Goal: Find specific page/section: Find specific page/section

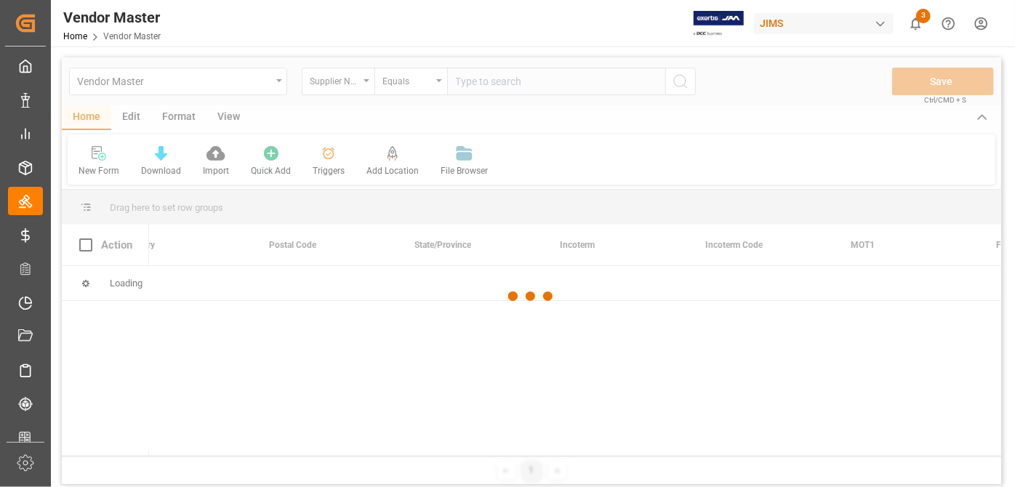
drag, startPoint x: 462, startPoint y: 75, endPoint x: 470, endPoint y: 80, distance: 9.5
click at [465, 76] on div at bounding box center [531, 296] width 939 height 478
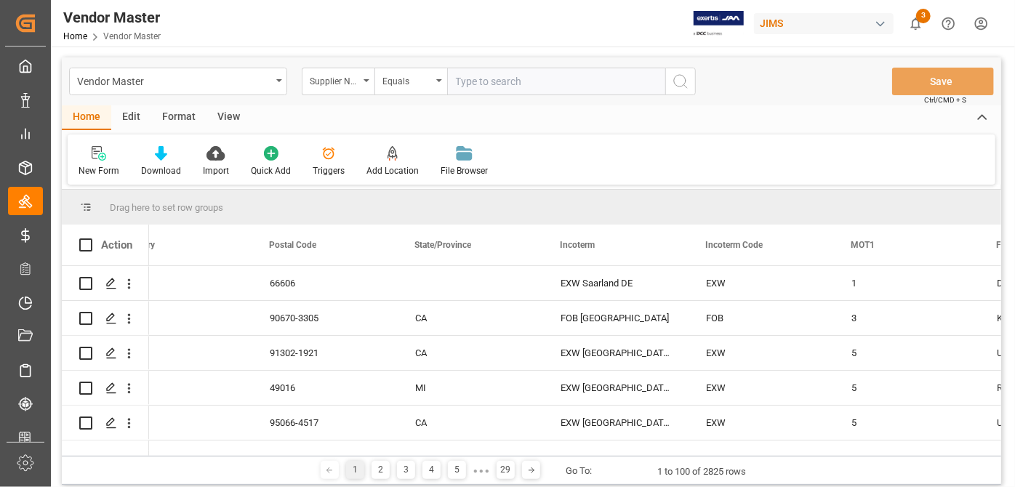
click at [481, 84] on input "text" at bounding box center [556, 82] width 218 height 28
paste input "1238"
type input "1238"
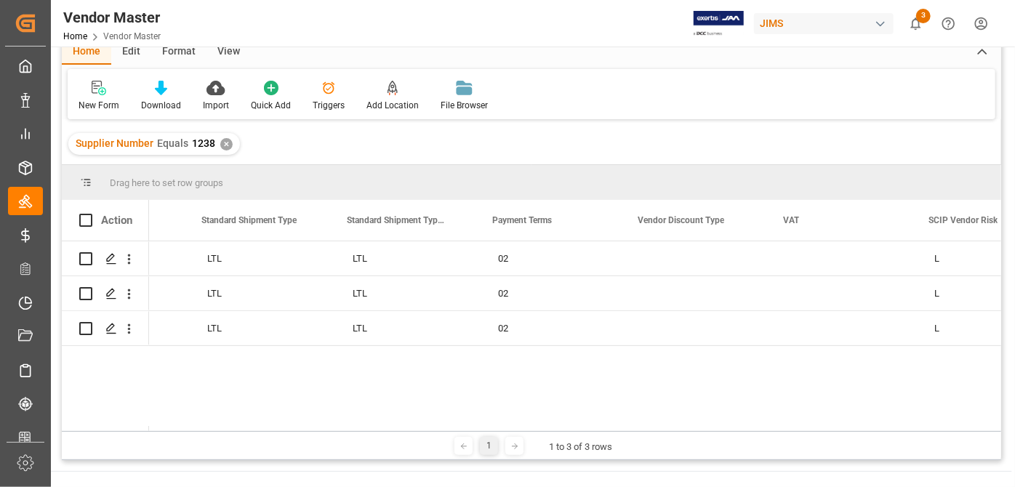
scroll to position [0, 5200]
click at [728, 350] on div "5 No LTL LTL 02 L [PERSON_NAME][EMAIL_ADDRESS][DOMAIN_NAME] 5 No LTL LTL 02 L […" at bounding box center [575, 336] width 852 height 190
click at [679, 425] on div "Action Transit Lead time Send SLI per shipment Standard Shipment Type 5" at bounding box center [531, 315] width 939 height 231
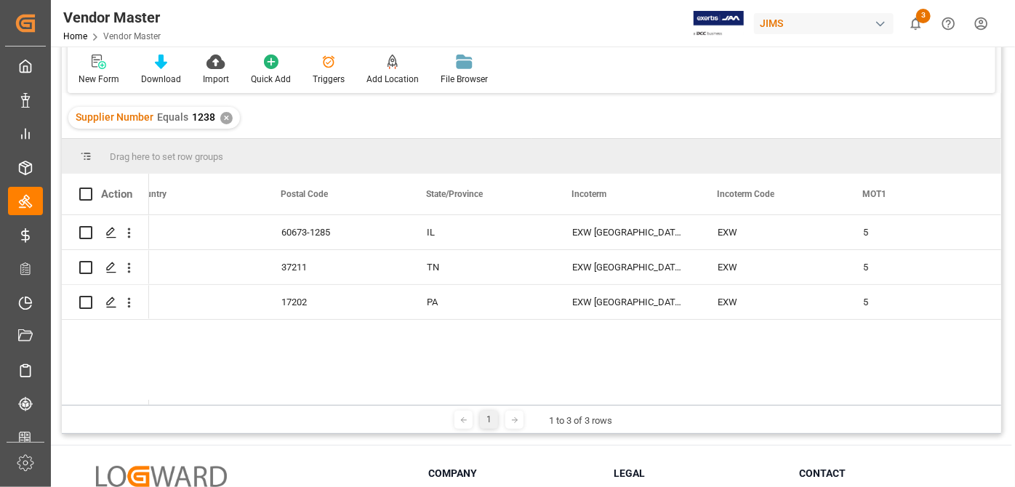
scroll to position [214, 0]
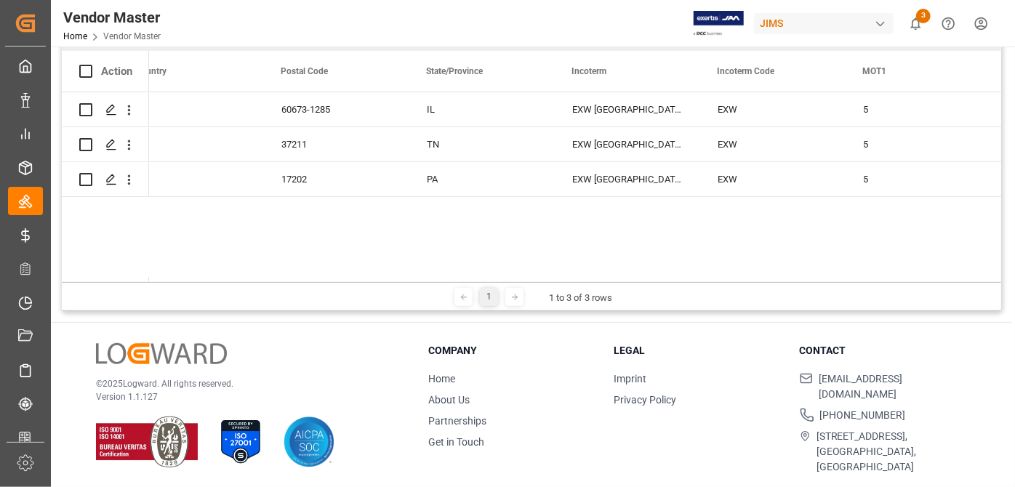
click at [504, 288] on div "1" at bounding box center [489, 297] width 76 height 18
click at [511, 286] on div "1 1 to 3 of 3 rows" at bounding box center [531, 296] width 939 height 29
drag, startPoint x: 514, startPoint y: 284, endPoint x: 486, endPoint y: 279, distance: 28.0
click at [486, 279] on div "Drag here to set row groups Drag here to set column labels Action MOT2 Forwarde…" at bounding box center [531, 163] width 939 height 295
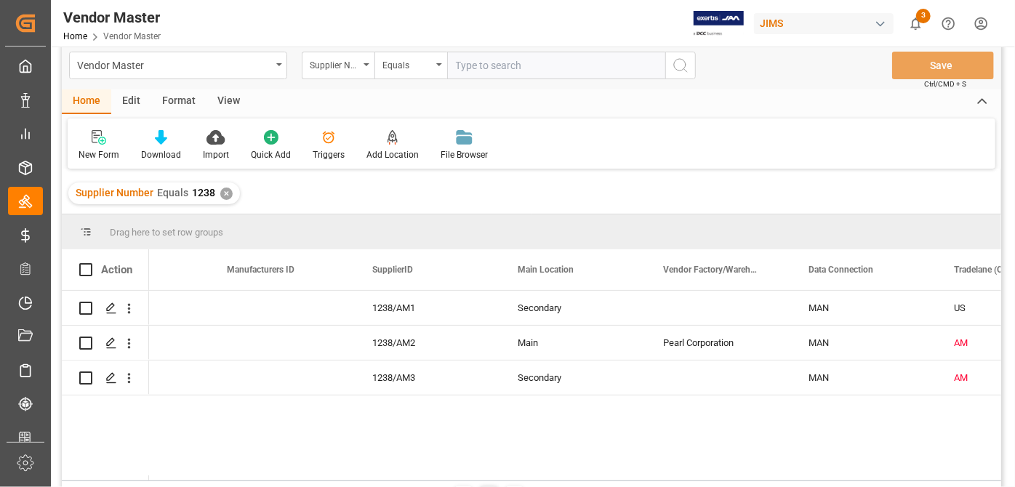
scroll to position [0, 1960]
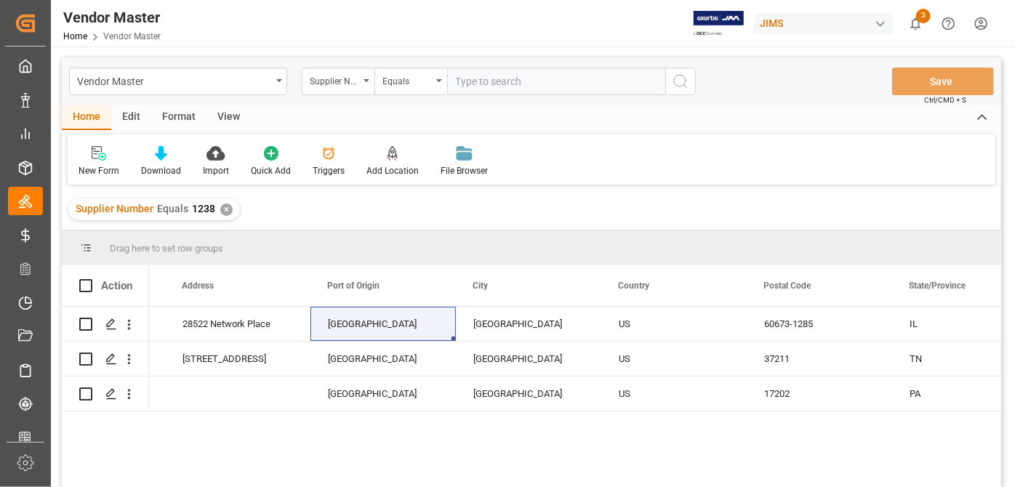
click at [496, 68] on input "text" at bounding box center [556, 82] width 218 height 28
click at [494, 73] on input "text" at bounding box center [556, 82] width 218 height 28
paste input "730187"
type input "730187"
click at [224, 210] on div "✕" at bounding box center [226, 210] width 12 height 12
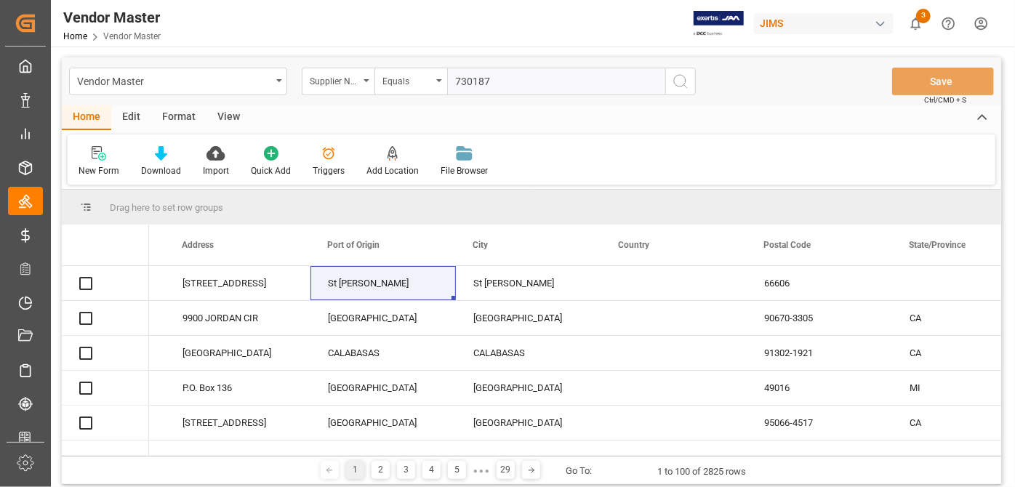
click at [680, 86] on icon "search button" at bounding box center [680, 81] width 17 height 17
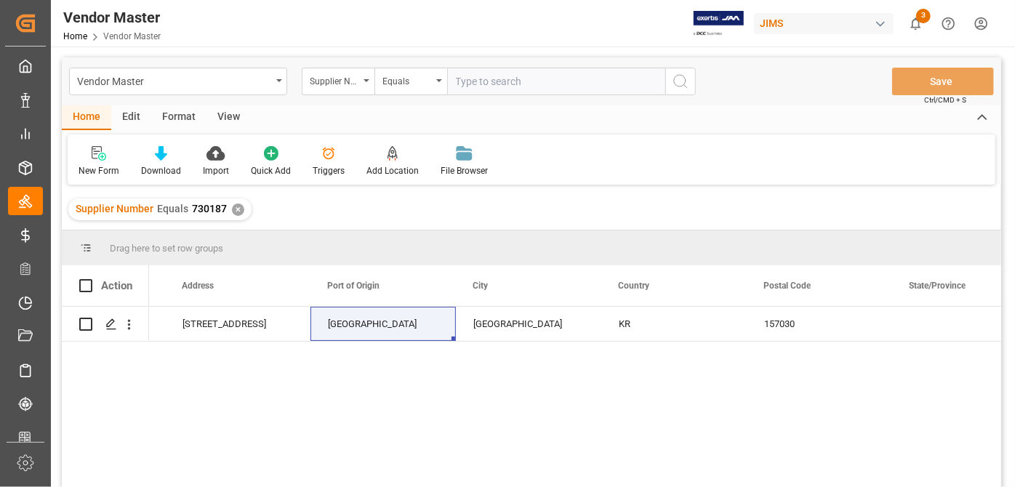
click at [577, 394] on div "AS [STREET_ADDRESS] KR 157030 FOB Incheon KR" at bounding box center [575, 402] width 852 height 190
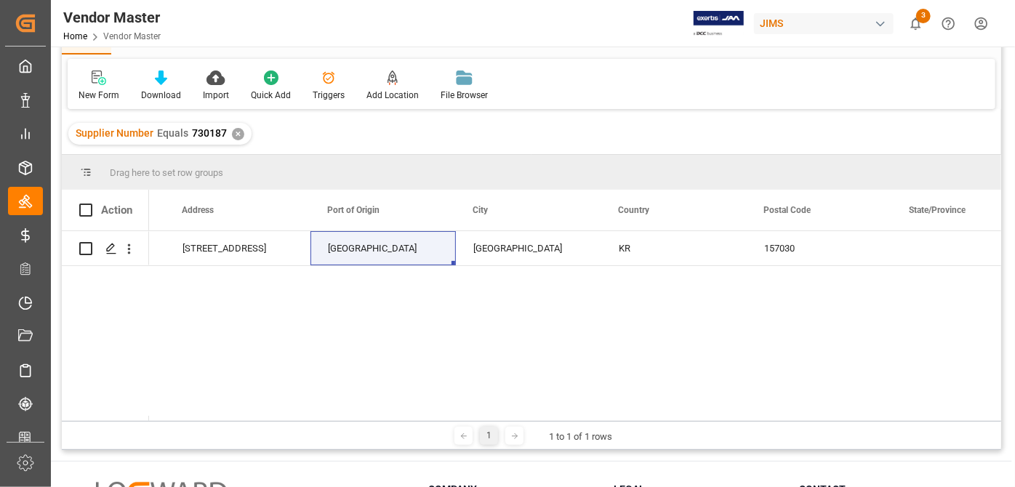
scroll to position [132, 0]
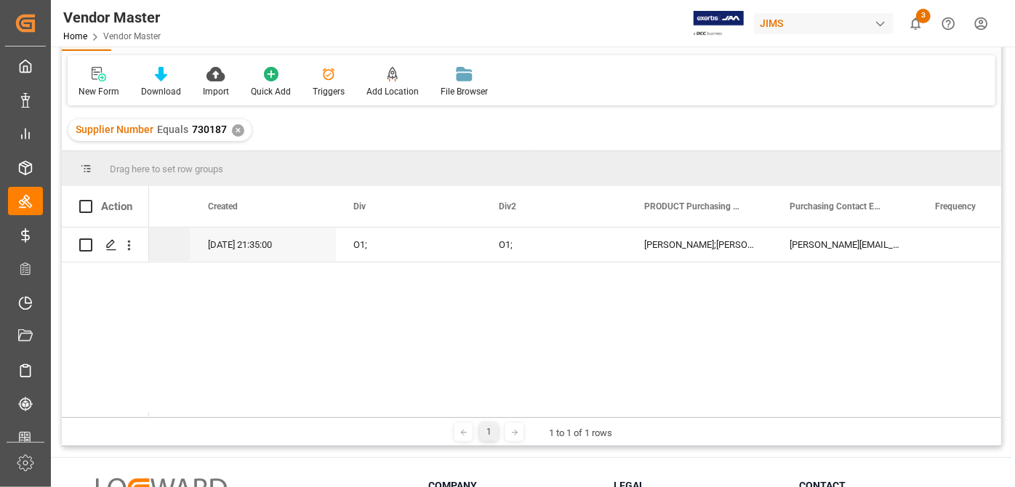
scroll to position [0, 0]
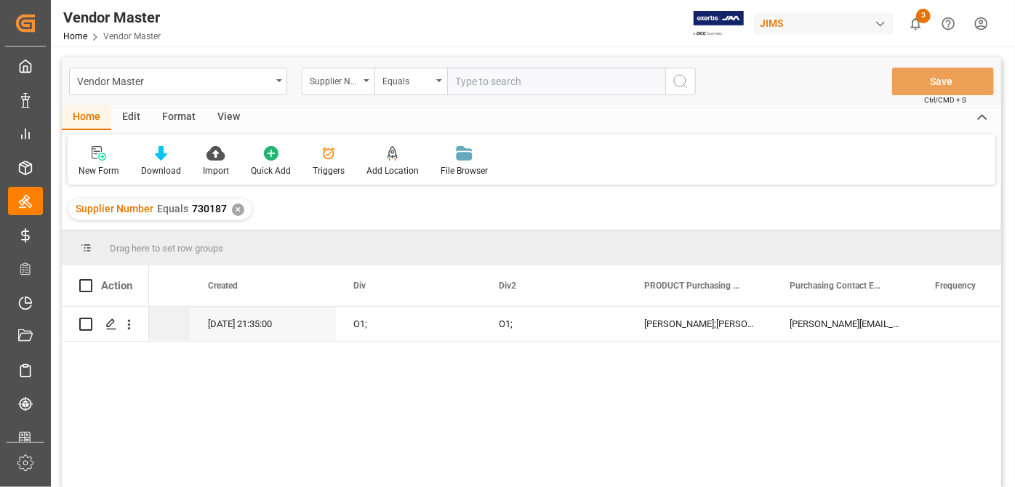
click at [238, 212] on div "✕" at bounding box center [238, 210] width 12 height 12
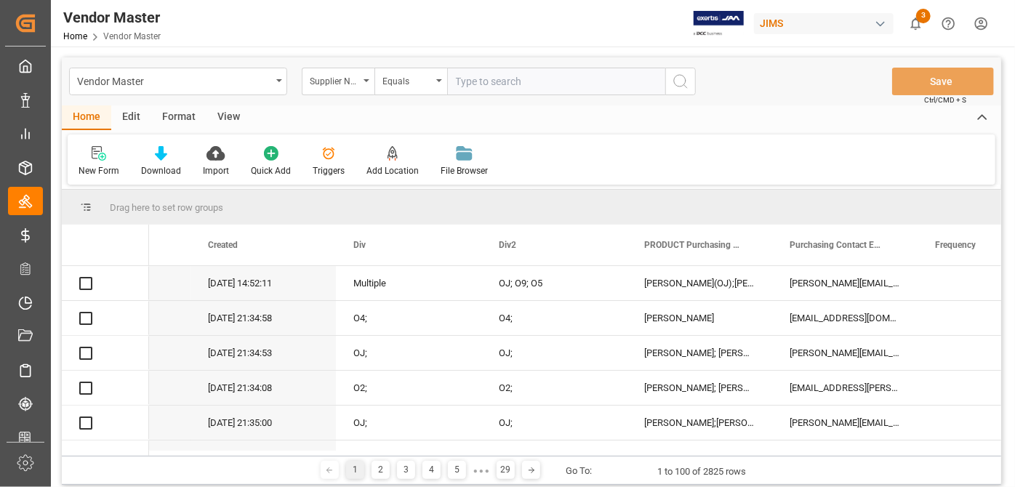
click at [547, 88] on input "text" at bounding box center [556, 82] width 218 height 28
paste input "647041"
type input "647041"
click at [686, 88] on icon "search button" at bounding box center [680, 81] width 17 height 17
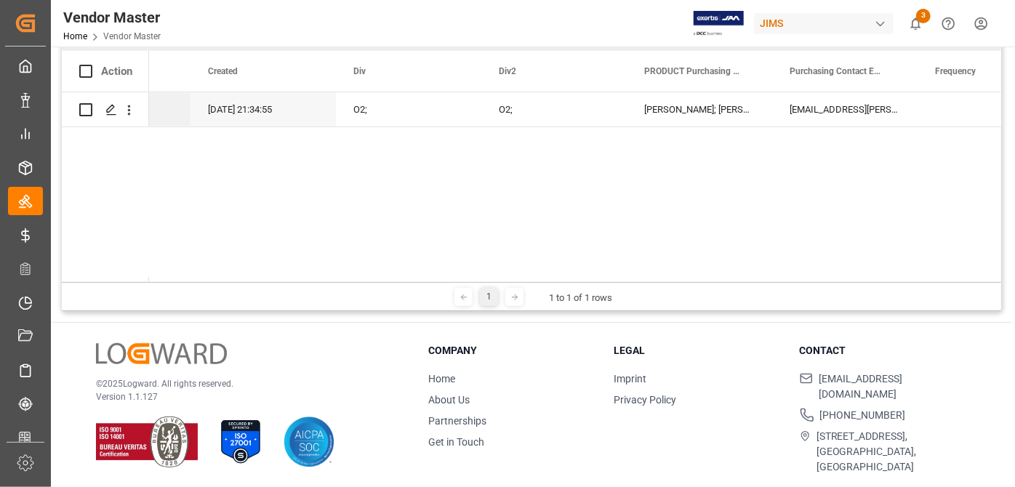
scroll to position [0, 7210]
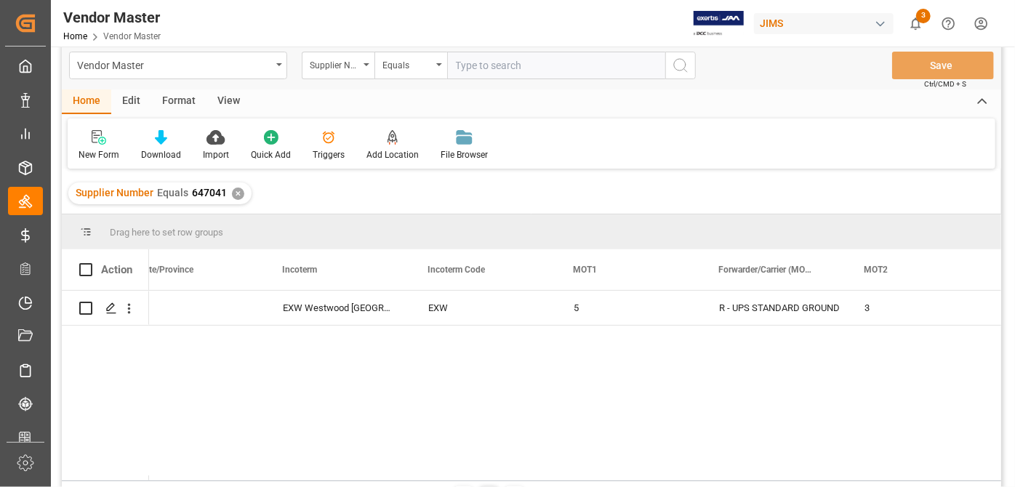
click at [496, 65] on input "text" at bounding box center [556, 66] width 218 height 28
paste input "608530"
type input "608530"
click at [240, 192] on div "✕" at bounding box center [238, 194] width 12 height 12
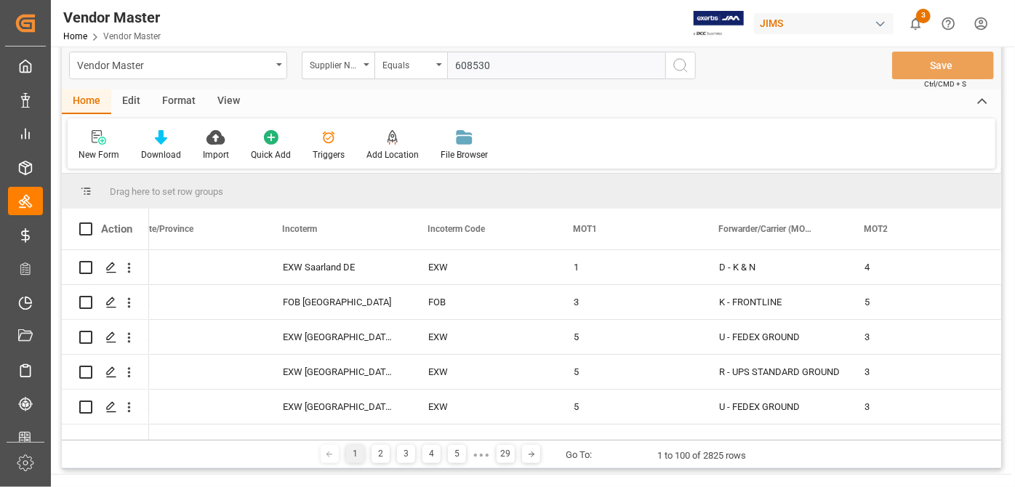
click at [680, 64] on icon "search button" at bounding box center [680, 65] width 17 height 17
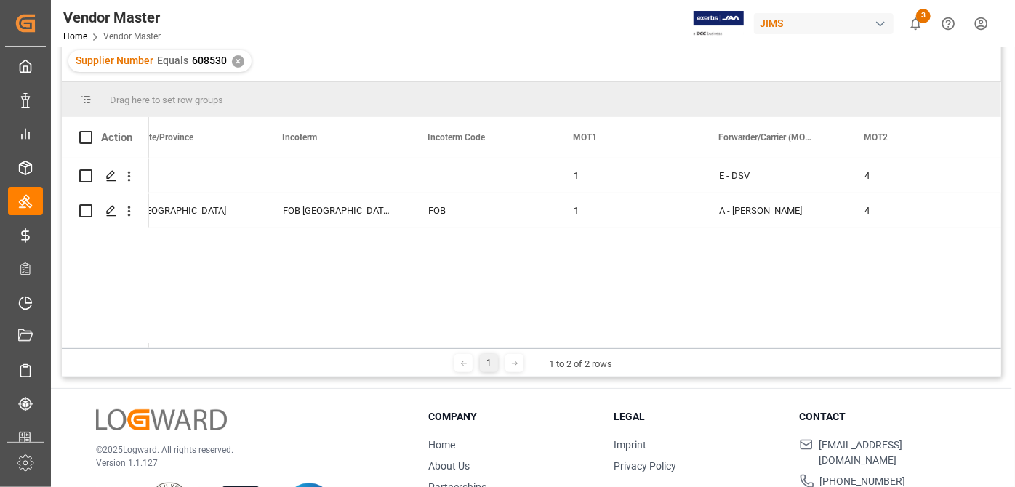
click at [532, 350] on div "1 1 to 2 of 2 rows" at bounding box center [531, 362] width 939 height 29
drag, startPoint x: 533, startPoint y: 348, endPoint x: 519, endPoint y: 342, distance: 15.3
click at [519, 342] on div "Drag here to set row groups Drag here to set column labels Action Postal Code S…" at bounding box center [531, 229] width 939 height 295
